Goal: Task Accomplishment & Management: Use online tool/utility

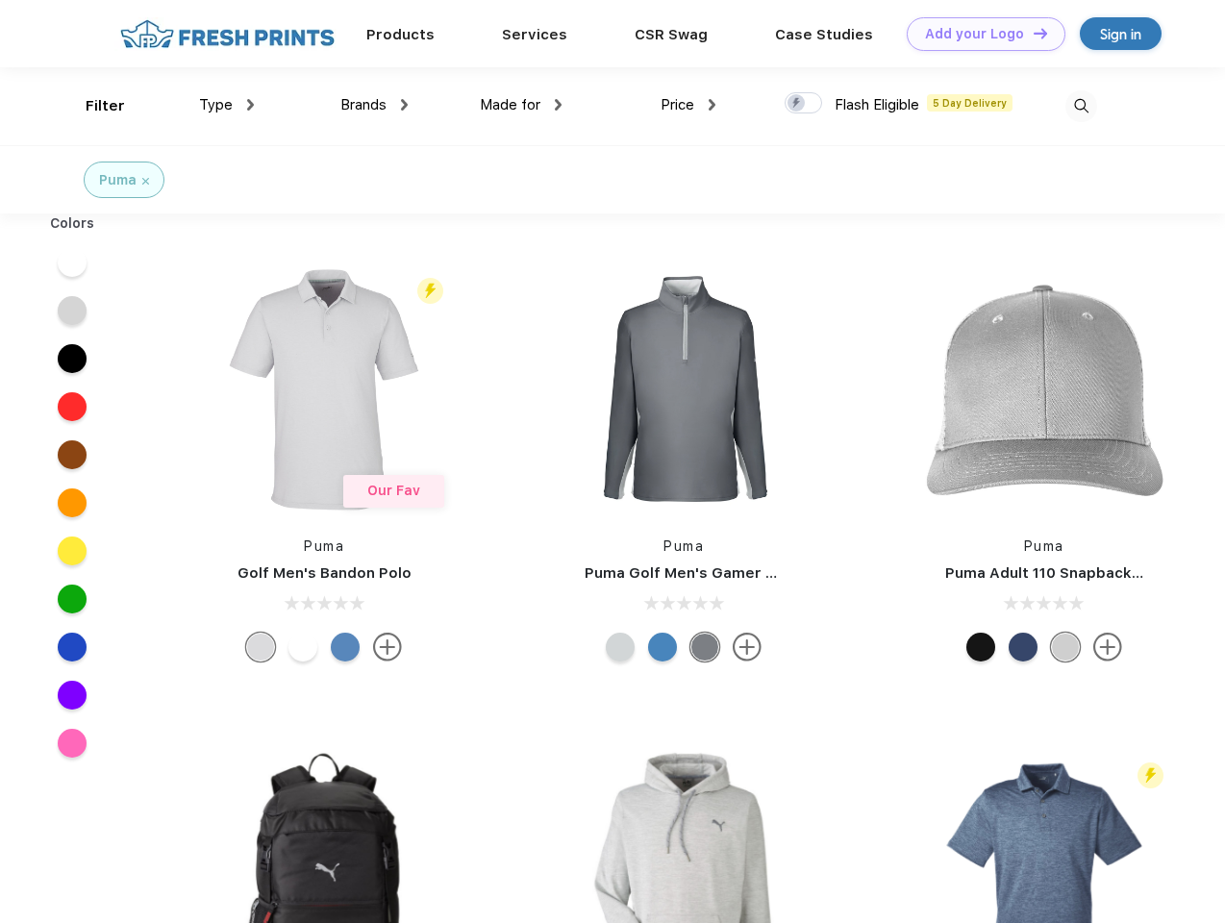
scroll to position [1, 0]
click at [979, 33] on link "Add your Logo Design Tool" at bounding box center [986, 33] width 159 height 34
click at [0, 0] on div "Design Tool" at bounding box center [0, 0] width 0 height 0
click at [1032, 32] on link "Add your Logo Design Tool" at bounding box center [986, 33] width 159 height 34
click at [92, 105] on div "Filter" at bounding box center [105, 105] width 39 height 22
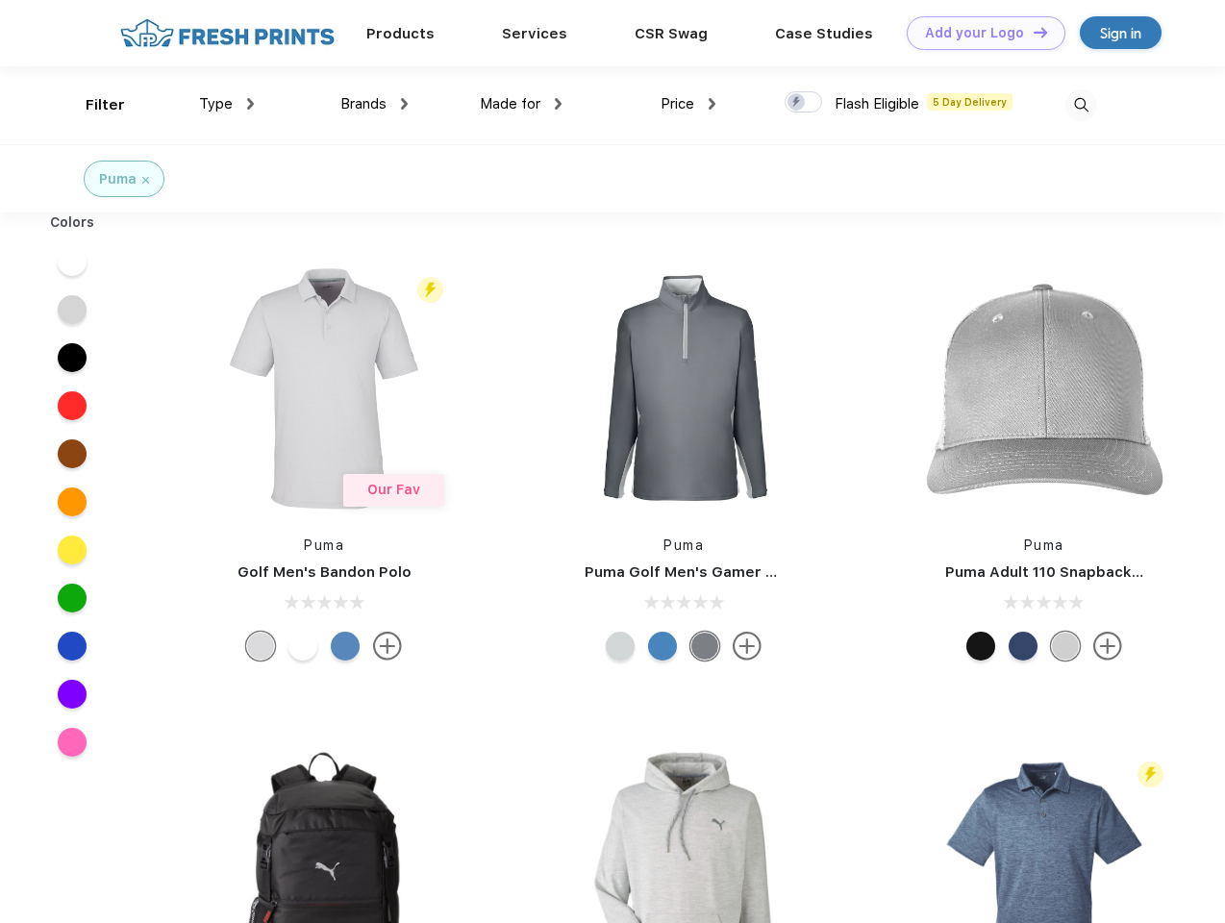
click at [227, 104] on span "Type" at bounding box center [216, 103] width 34 height 17
click at [374, 104] on span "Brands" at bounding box center [363, 103] width 46 height 17
click at [521, 104] on span "Made for" at bounding box center [510, 103] width 61 height 17
click at [688, 104] on span "Price" at bounding box center [678, 103] width 34 height 17
click at [804, 103] on div at bounding box center [803, 101] width 37 height 21
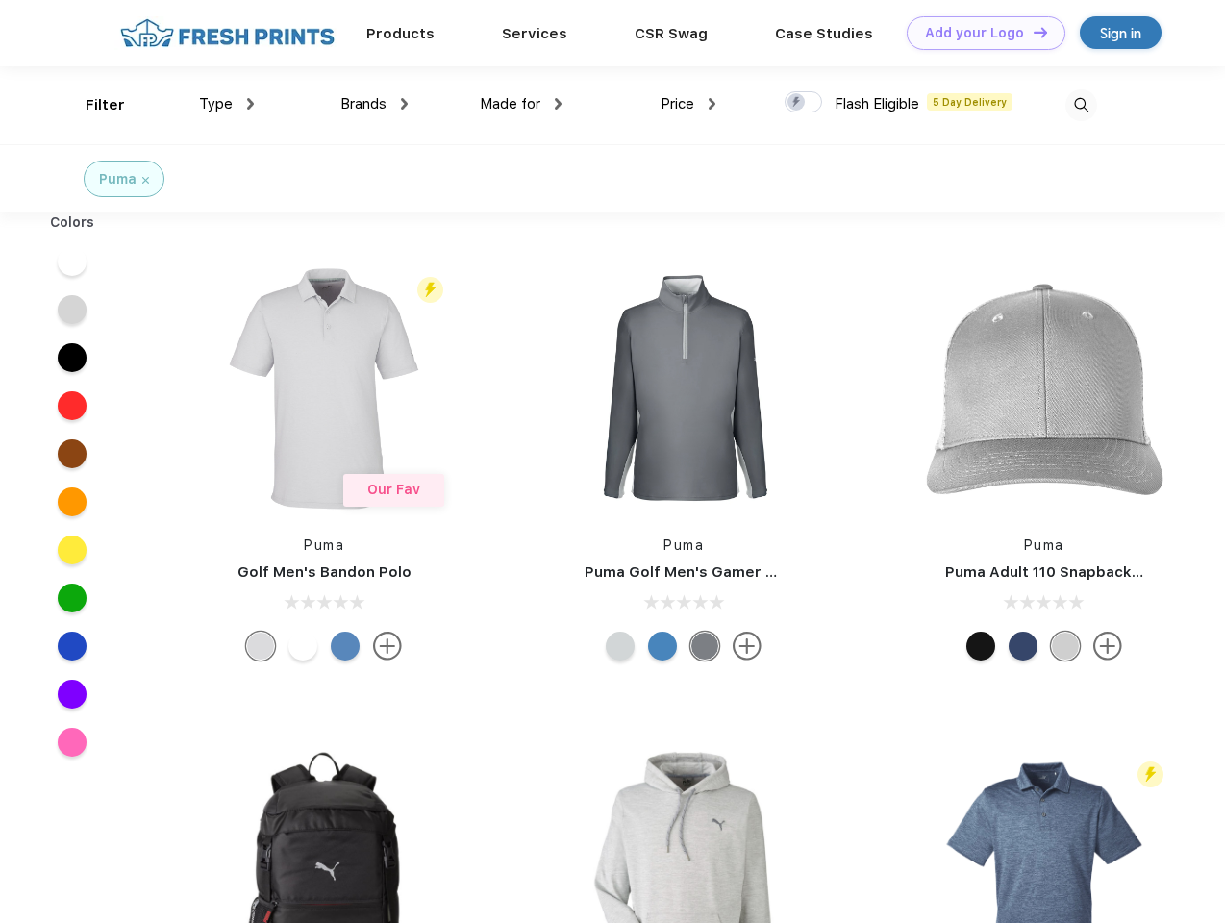
click at [797, 103] on input "checkbox" at bounding box center [791, 96] width 12 height 12
click at [1081, 105] on img at bounding box center [1081, 105] width 32 height 32
